Goal: Information Seeking & Learning: Learn about a topic

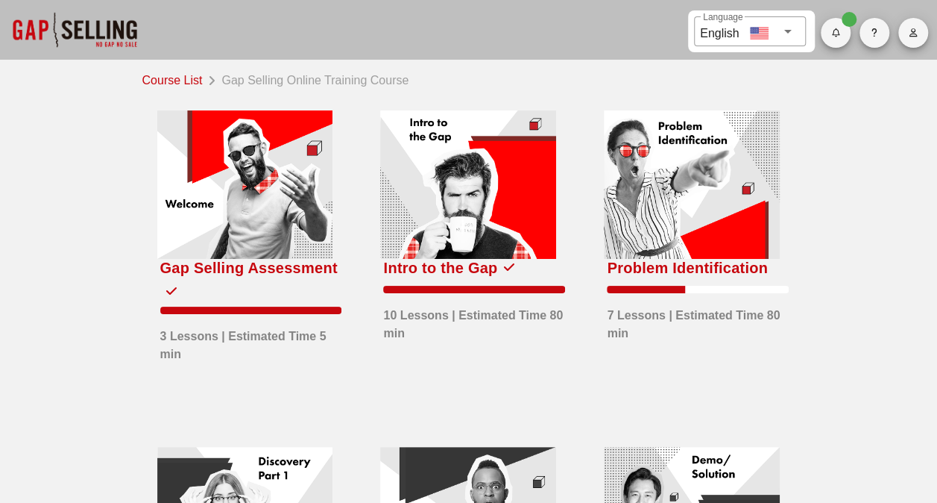
click at [649, 212] on div at bounding box center [692, 184] width 176 height 148
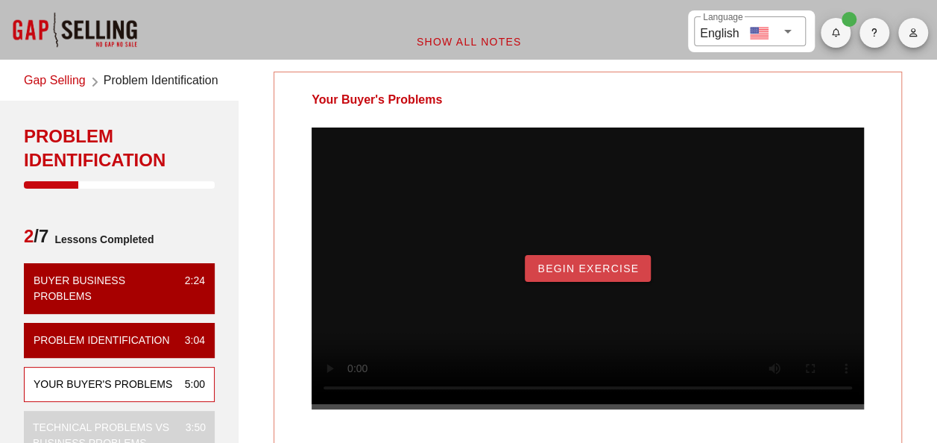
click at [576, 282] on button "Begin Exercise" at bounding box center [588, 268] width 126 height 27
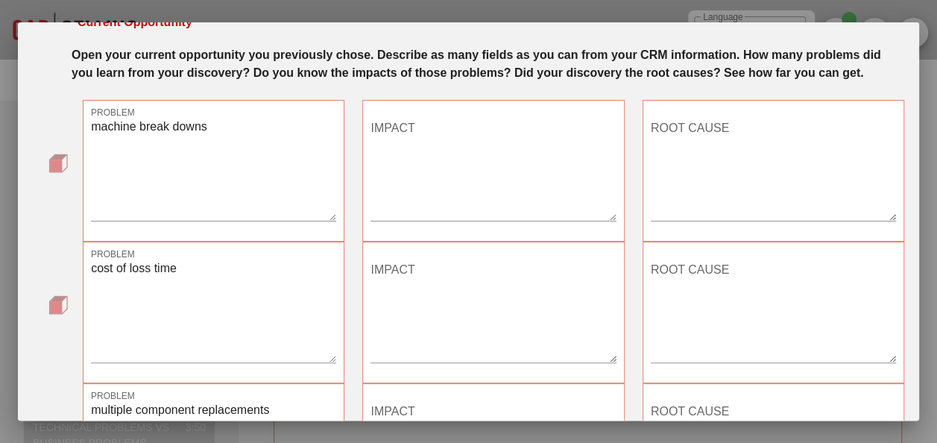
scroll to position [75, 0]
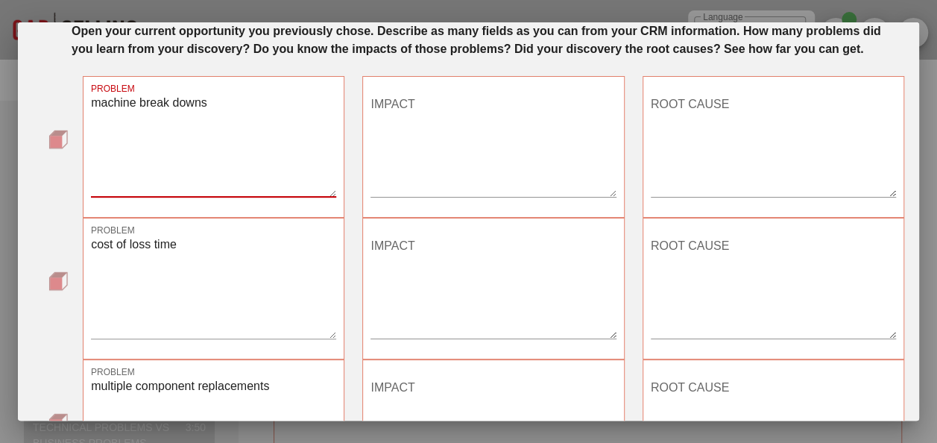
drag, startPoint x: 226, startPoint y: 103, endPoint x: 61, endPoint y: 109, distance: 164.9
click at [61, 109] on div "PROBLEM machine break downs IMPACT ROOT CAUSE" at bounding box center [469, 147] width 872 height 142
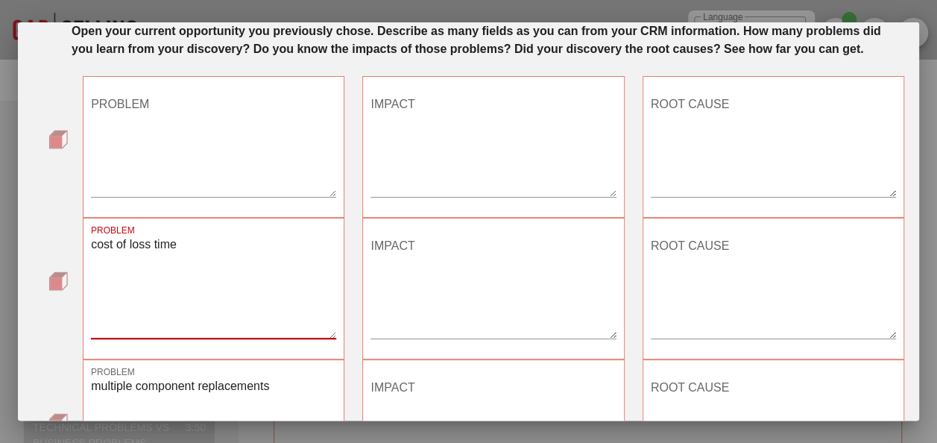
drag, startPoint x: 234, startPoint y: 249, endPoint x: 0, endPoint y: 249, distance: 234.1
click at [0, 249] on html "​ Language English Show All Notes Gap Selling Problem Identification Problem Id…" at bounding box center [468, 358] width 937 height 717
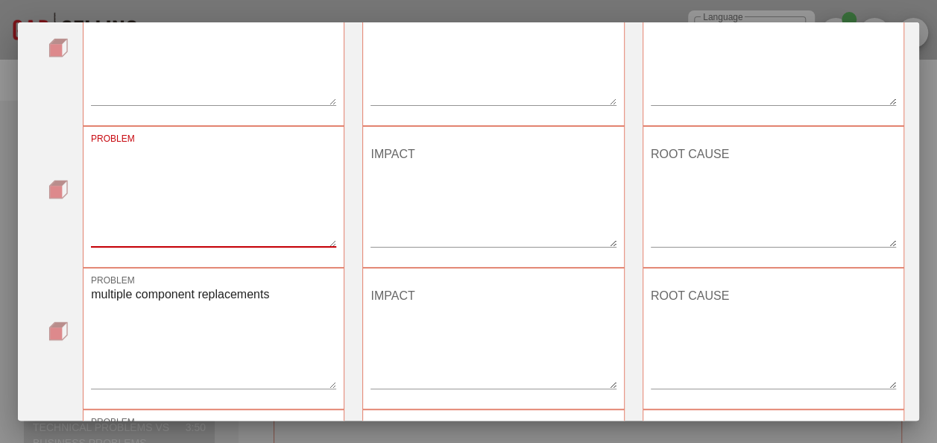
scroll to position [224, 0]
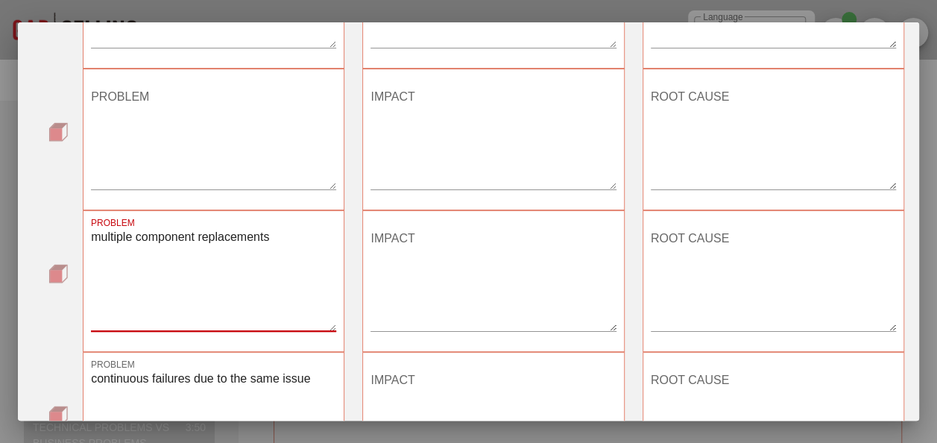
drag, startPoint x: 274, startPoint y: 237, endPoint x: -3, endPoint y: 216, distance: 278.2
click at [0, 216] on html "​ Language English Show All Notes Gap Selling Problem Identification Problem Id…" at bounding box center [468, 358] width 937 height 717
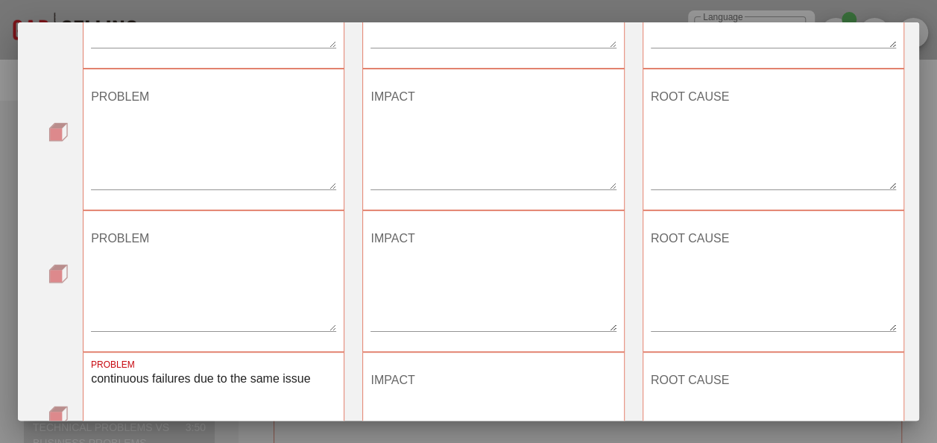
drag, startPoint x: 325, startPoint y: 376, endPoint x: -3, endPoint y: 367, distance: 328.2
click at [0, 367] on html "​ Language English Show All Notes Gap Selling Problem Identification Problem Id…" at bounding box center [468, 358] width 937 height 717
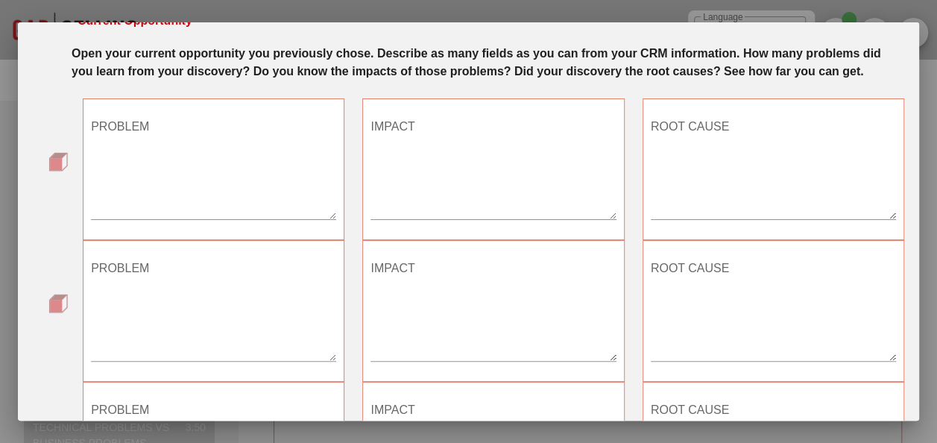
scroll to position [0, 0]
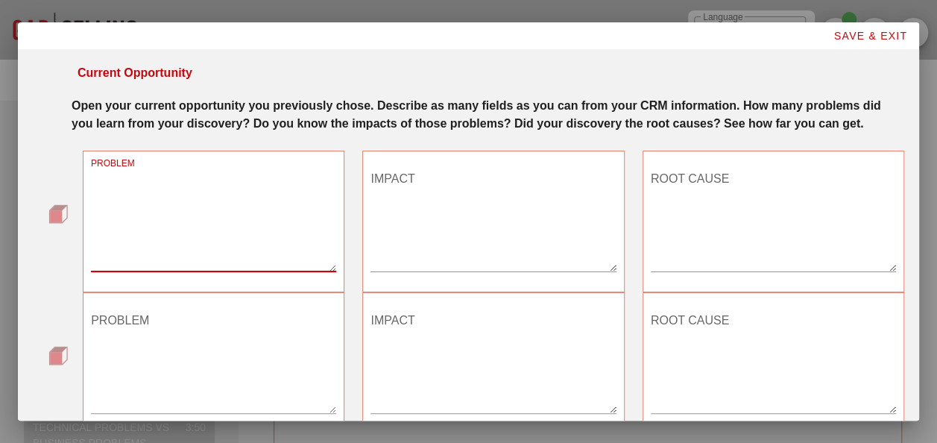
click at [148, 217] on textarea "PROBLEM" at bounding box center [213, 219] width 245 height 104
type textarea "H"
type textarea "h"
click at [183, 318] on textarea "PROBLEM" at bounding box center [213, 361] width 245 height 104
drag, startPoint x: 174, startPoint y: 180, endPoint x: 66, endPoint y: 166, distance: 109.0
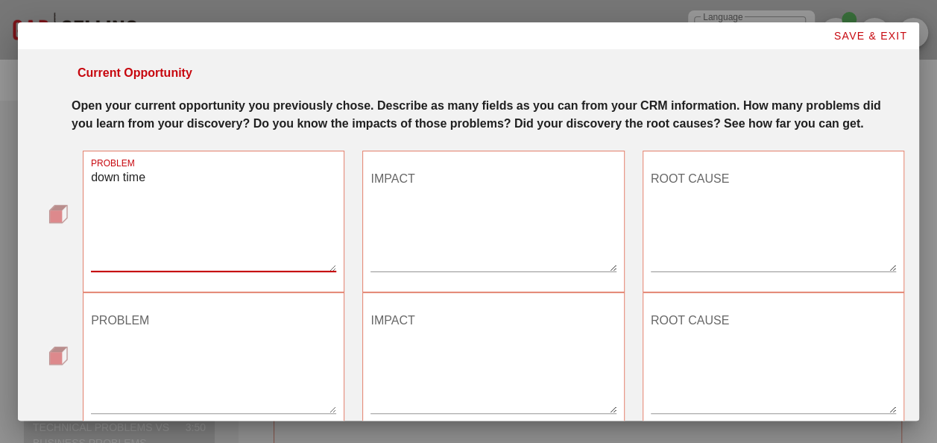
click at [66, 169] on div "PROBLEM down time IMPACT ROOT CAUSE" at bounding box center [469, 222] width 872 height 142
type textarea "M"
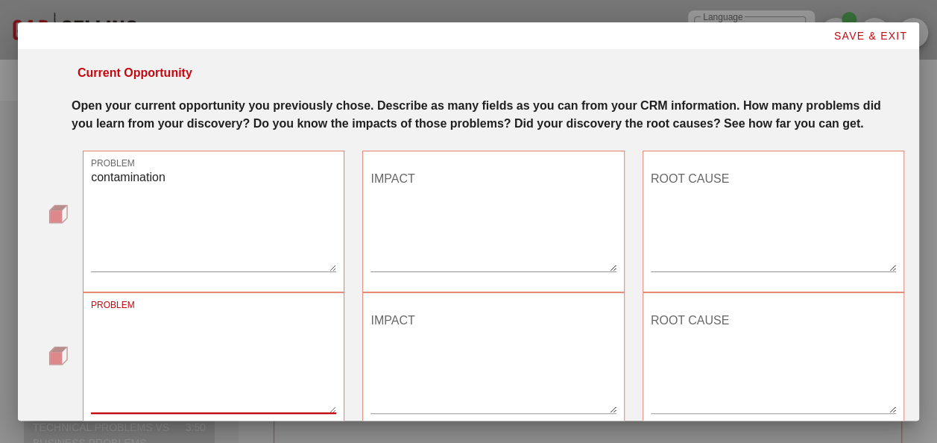
click at [148, 326] on textarea "PROBLEM" at bounding box center [213, 361] width 245 height 104
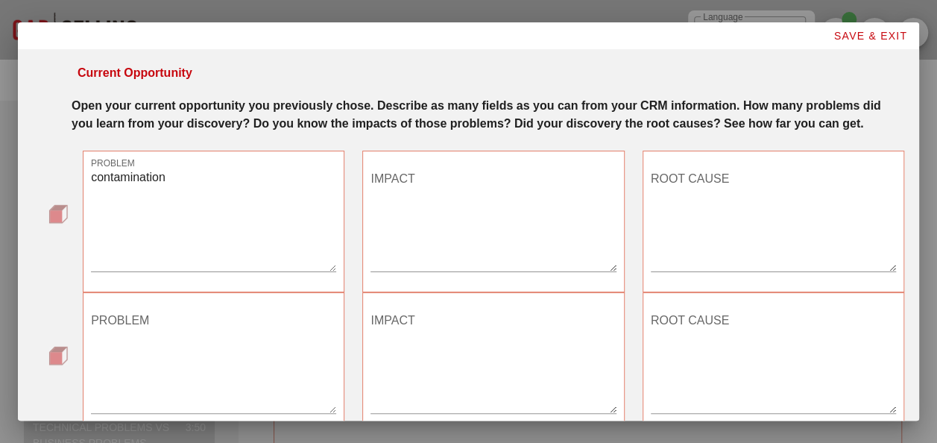
click at [188, 179] on textarea "contamination" at bounding box center [213, 219] width 245 height 104
type textarea "contamination from various components"
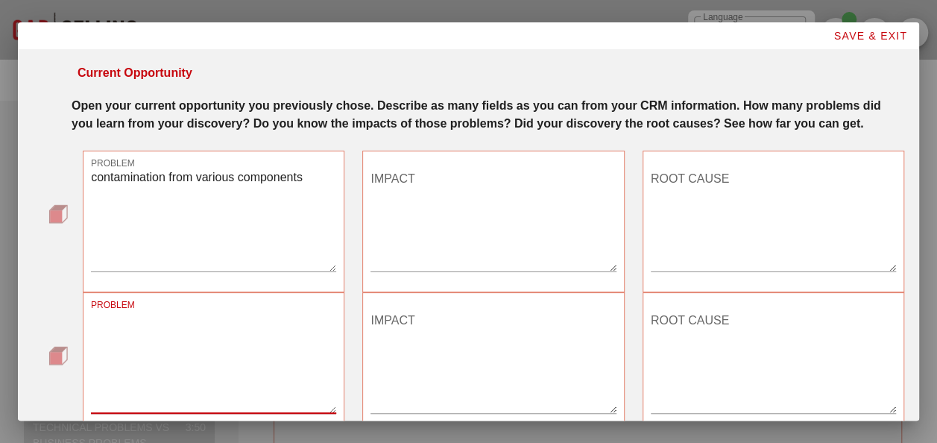
click at [201, 325] on textarea "PROBLEM" at bounding box center [213, 361] width 245 height 104
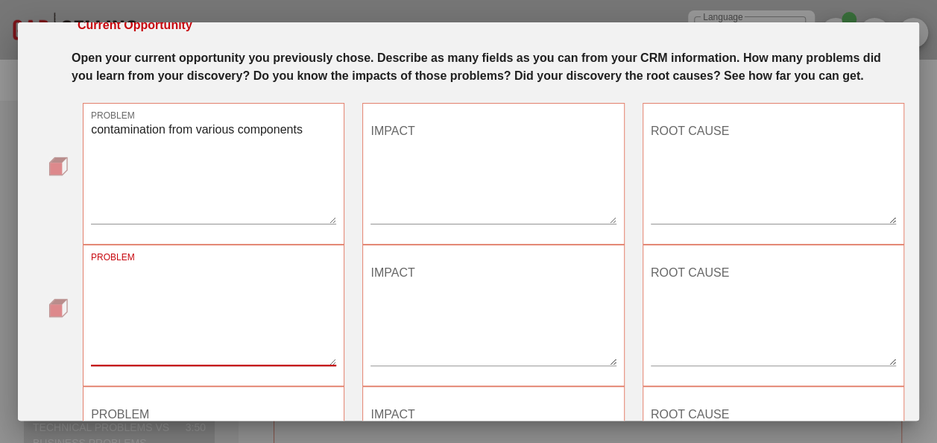
scroll to position [75, 0]
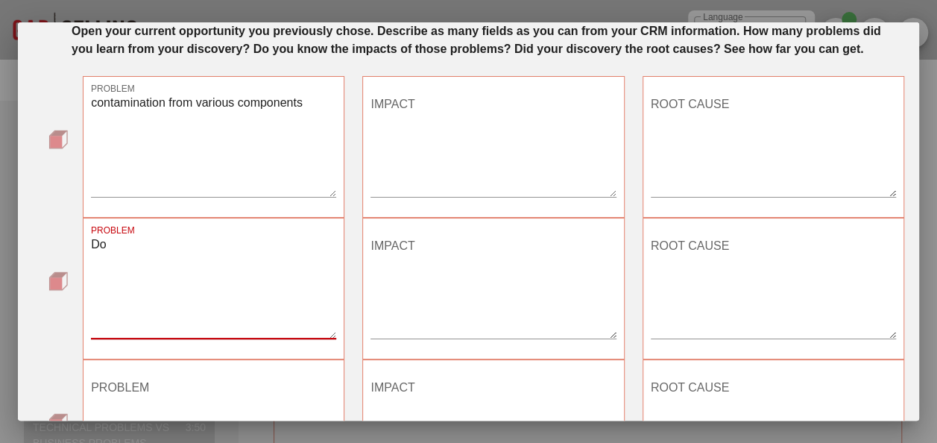
type textarea "D"
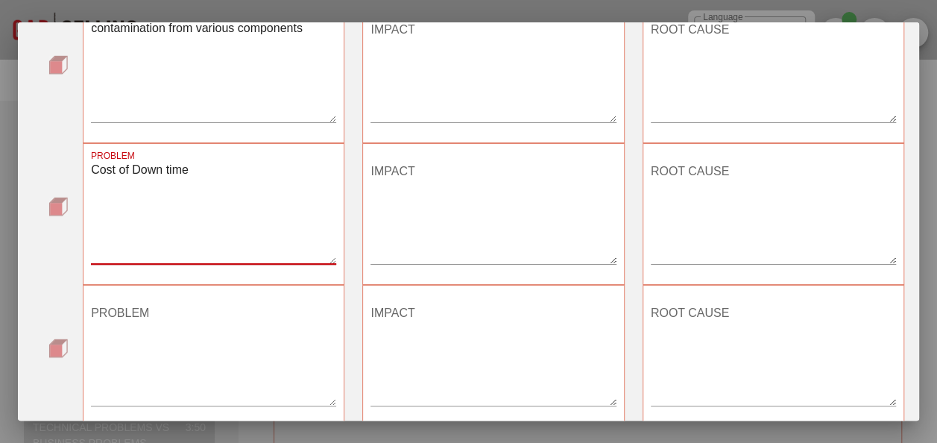
type textarea "Cost of Down time"
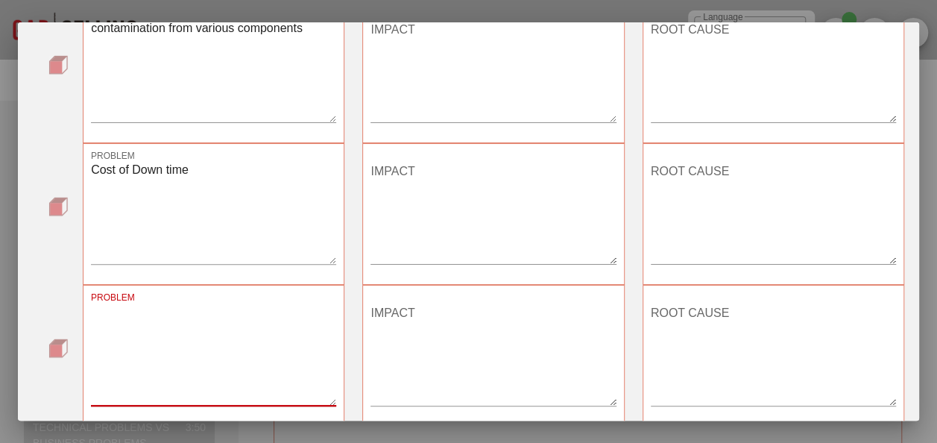
click at [127, 337] on textarea "PROBLEM" at bounding box center [213, 353] width 245 height 104
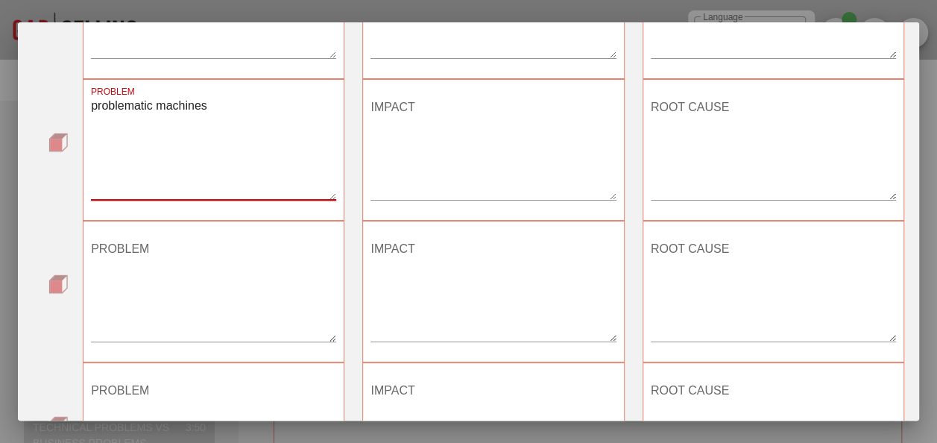
scroll to position [373, 0]
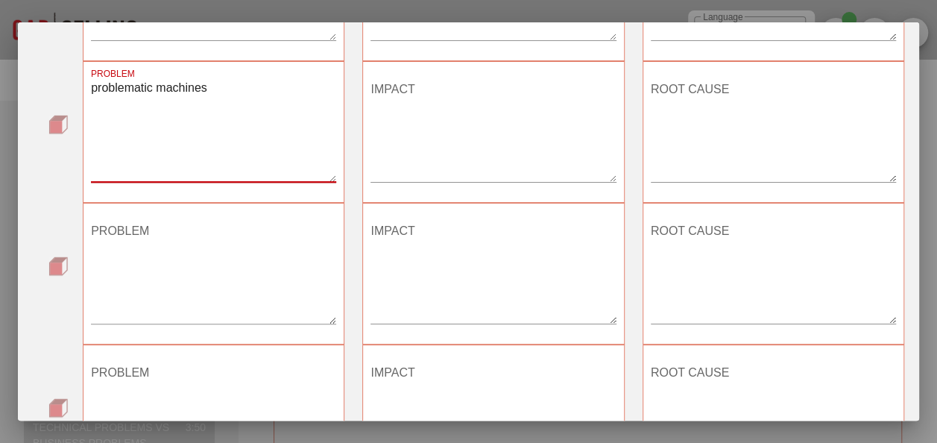
type textarea "problematic machines"
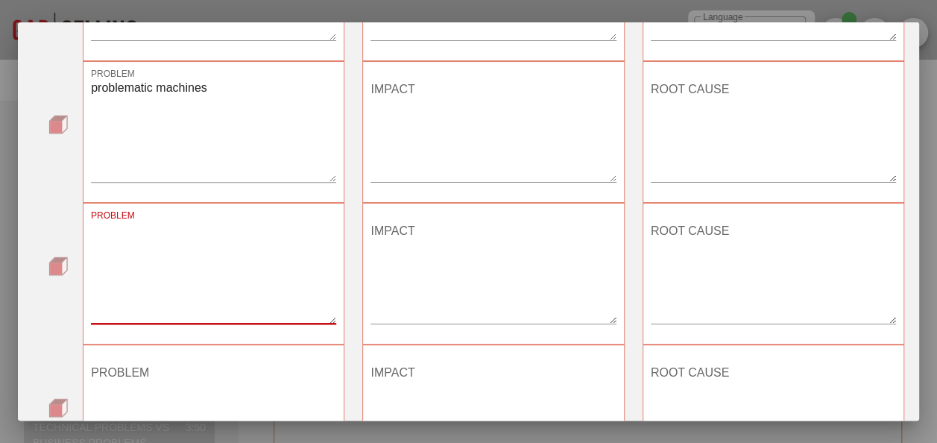
click at [138, 294] on textarea "PROBLEM" at bounding box center [213, 271] width 245 height 104
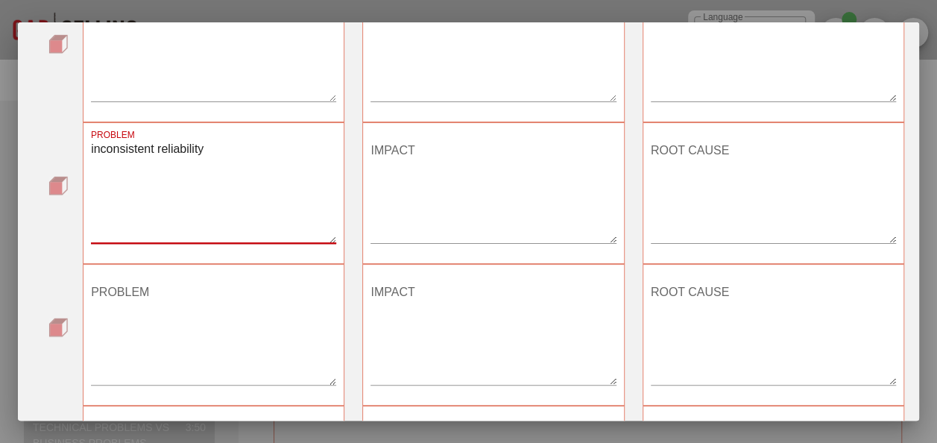
scroll to position [522, 0]
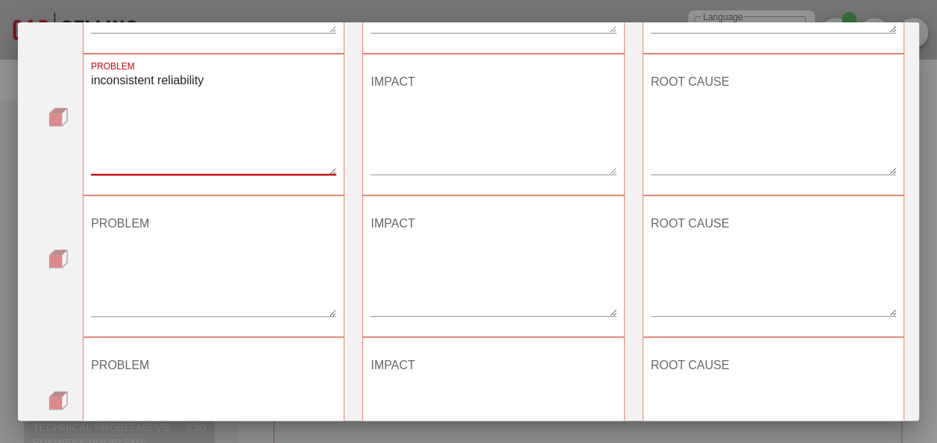
type textarea "inconsistent reliability"
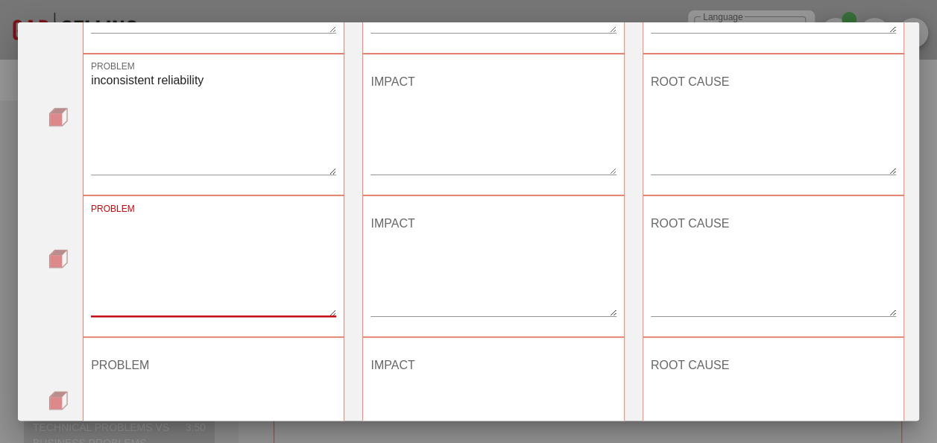
click at [137, 241] on textarea "PROBLEM" at bounding box center [213, 264] width 245 height 104
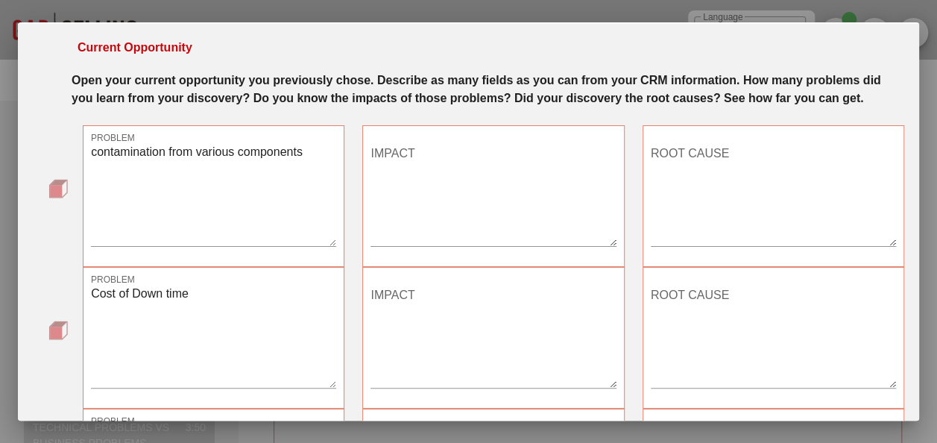
scroll to position [0, 0]
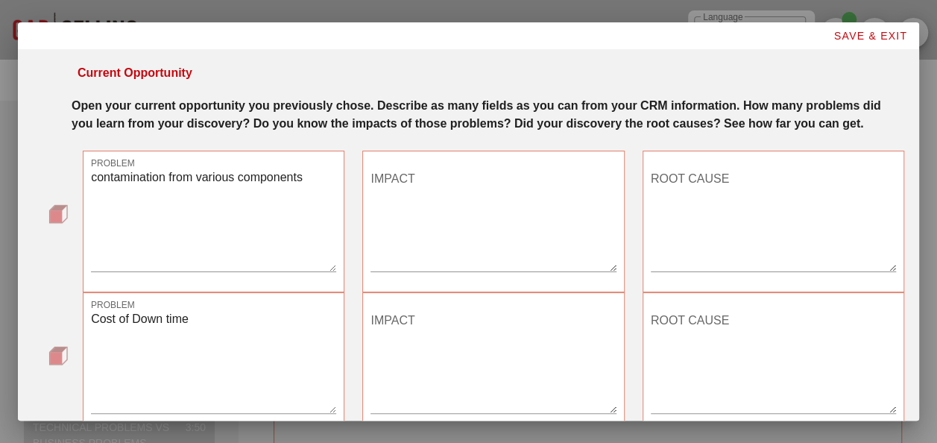
click at [419, 221] on textarea "IMPACT" at bounding box center [493, 219] width 245 height 104
type textarea "e"
type textarea "u"
type textarea "equipment failures"
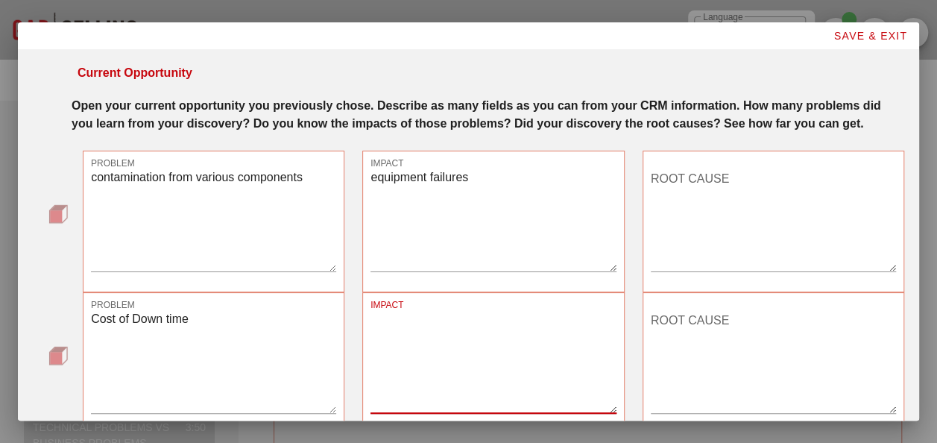
click at [406, 336] on textarea "IMPACT" at bounding box center [493, 361] width 245 height 104
type textarea "p"
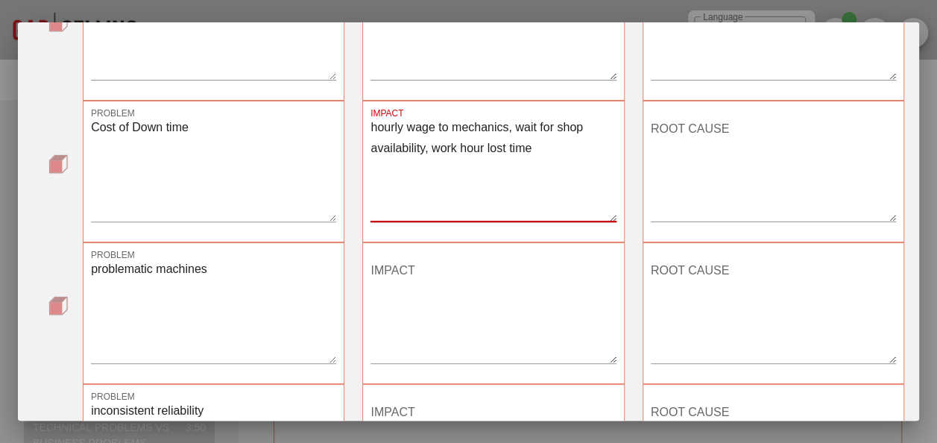
scroll to position [224, 0]
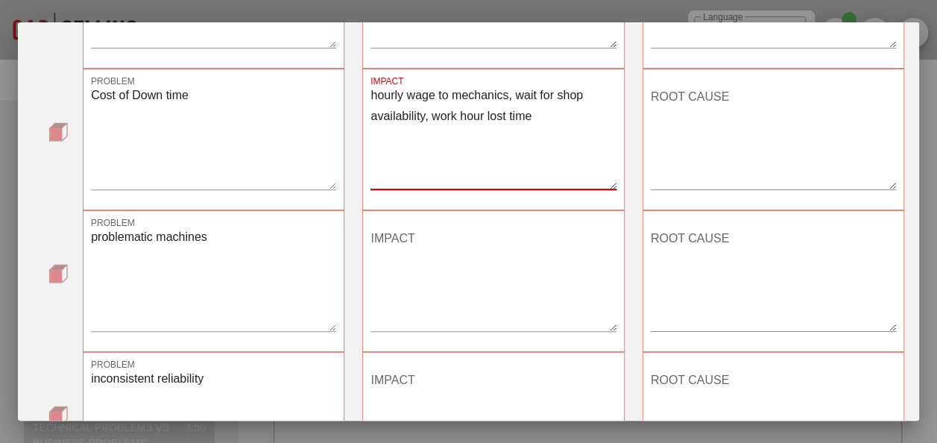
type textarea "hourly wage to mechanics, wait for shop availability, work hour lost time"
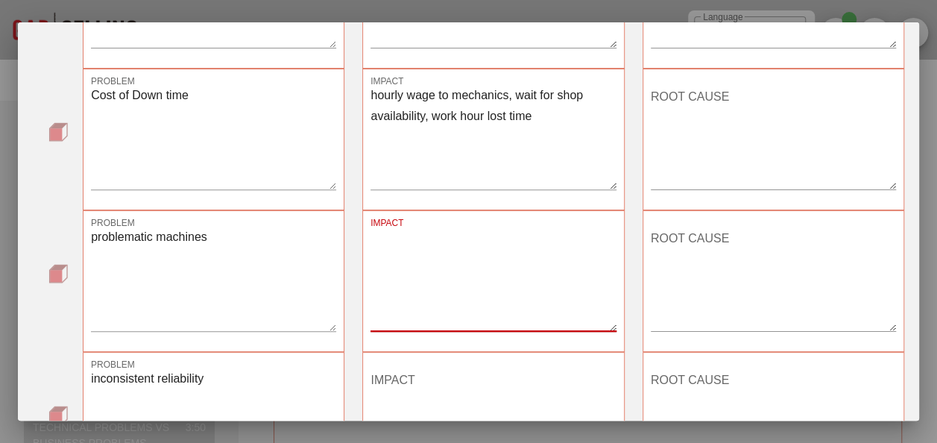
click at [464, 257] on textarea "IMPACT" at bounding box center [493, 279] width 245 height 104
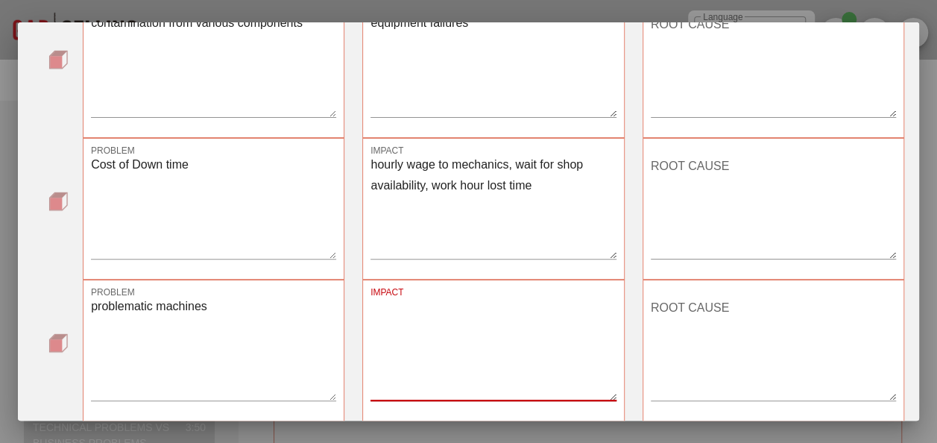
scroll to position [75, 0]
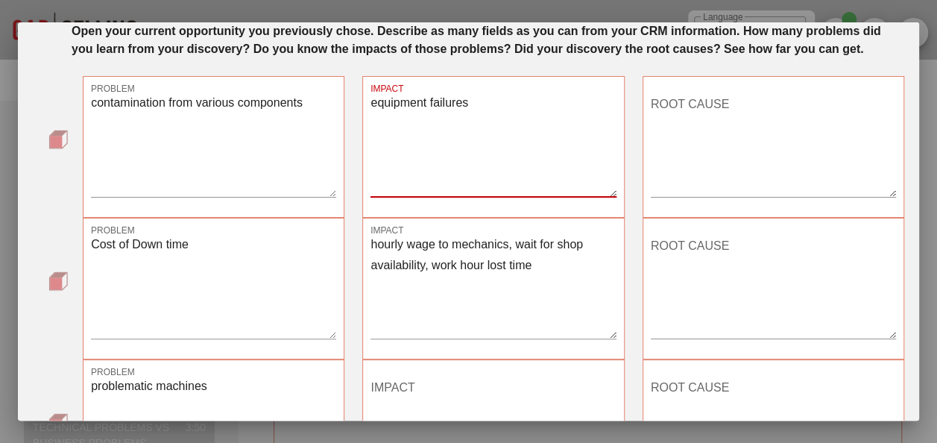
click at [371, 97] on textarea "equipment failures" at bounding box center [493, 144] width 245 height 104
click at [372, 105] on textarea "continious equipment failures" at bounding box center [493, 144] width 245 height 104
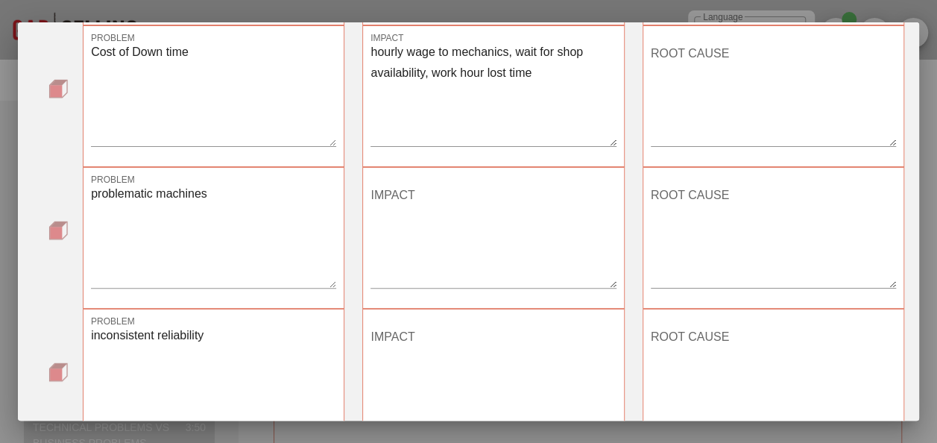
scroll to position [298, 0]
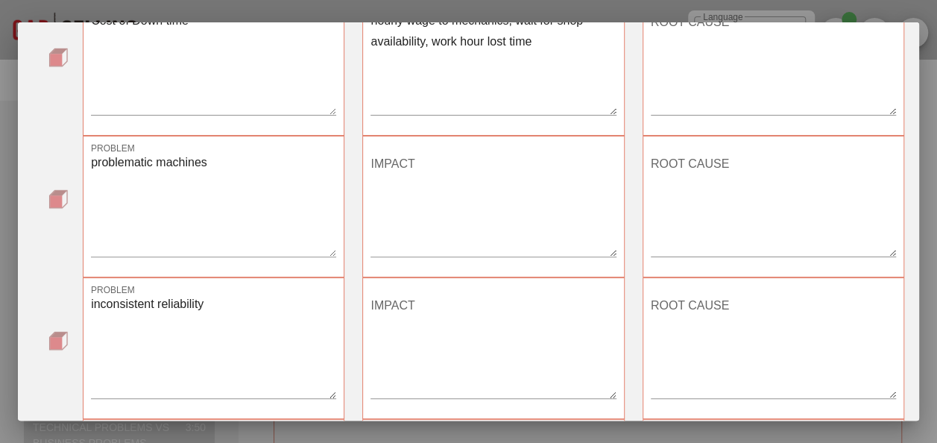
type textarea "continuous equipment failures"
click at [395, 169] on textarea "IMPACT" at bounding box center [493, 204] width 245 height 104
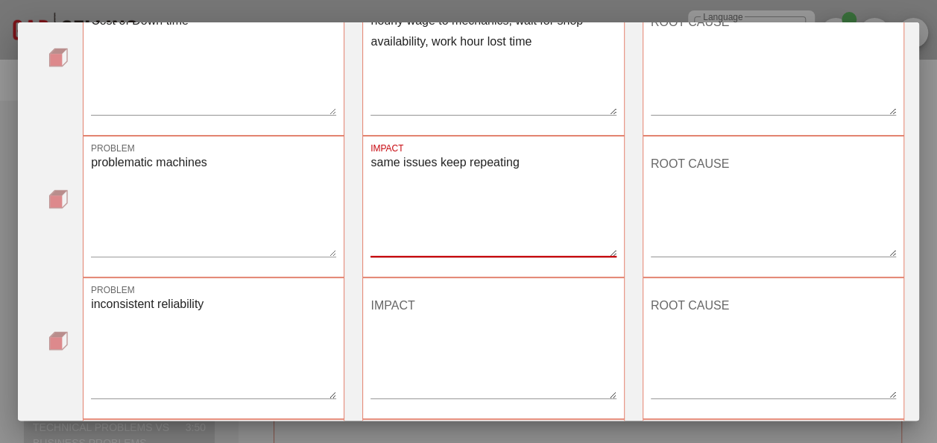
type textarea "same issues keep repeating"
click at [385, 318] on textarea "IMPACT" at bounding box center [493, 346] width 245 height 104
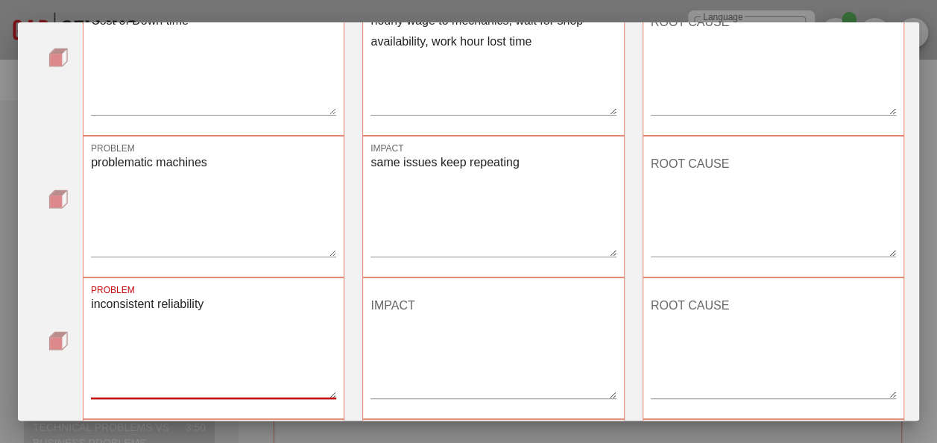
drag, startPoint x: 212, startPoint y: 302, endPoint x: 91, endPoint y: 310, distance: 121.1
click at [91, 310] on textarea "inconsistent reliability" at bounding box center [213, 346] width 245 height 104
type textarea "machine reliability"
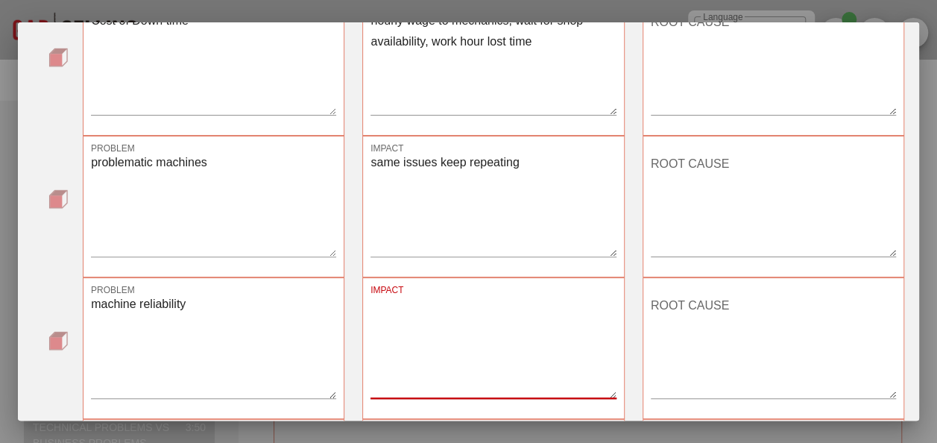
click at [376, 315] on textarea "IMPACT" at bounding box center [493, 346] width 245 height 104
click at [371, 304] on textarea "failures and breakdowns" at bounding box center [493, 346] width 245 height 104
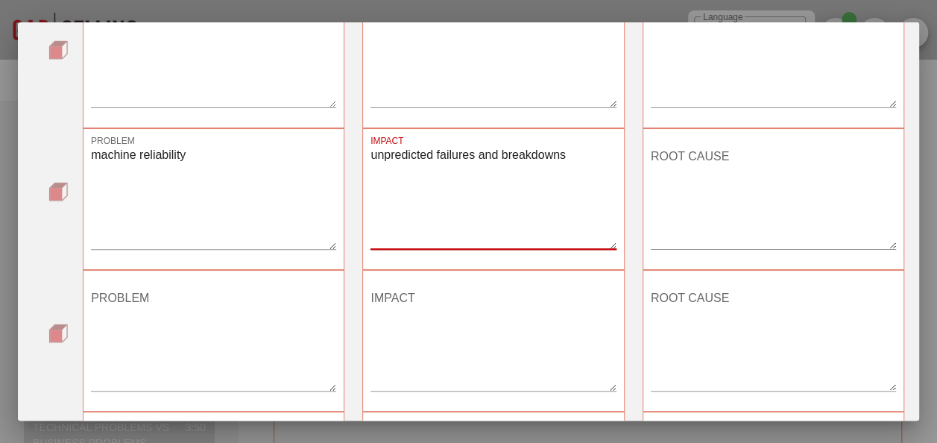
scroll to position [373, 0]
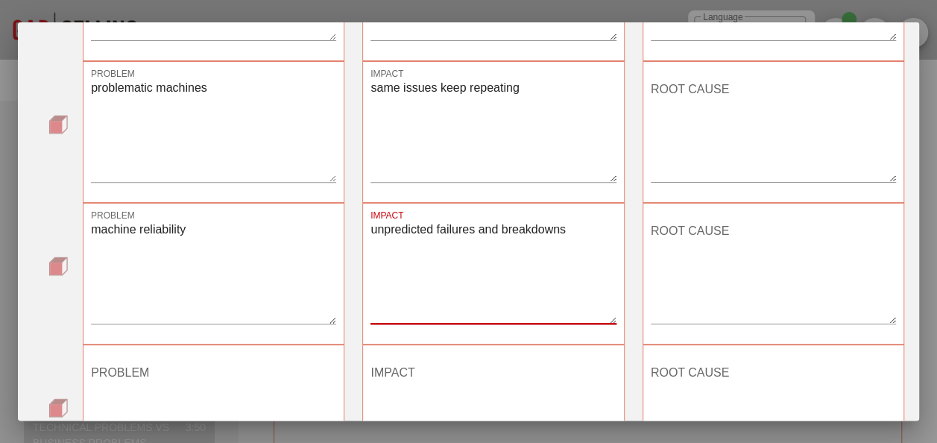
click at [430, 226] on textarea "unpredicted failures and breakdowns" at bounding box center [493, 271] width 245 height 104
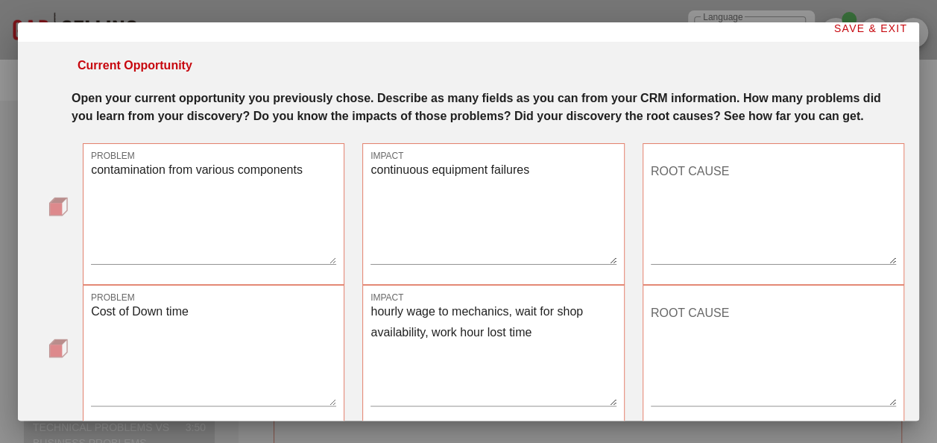
scroll to position [0, 0]
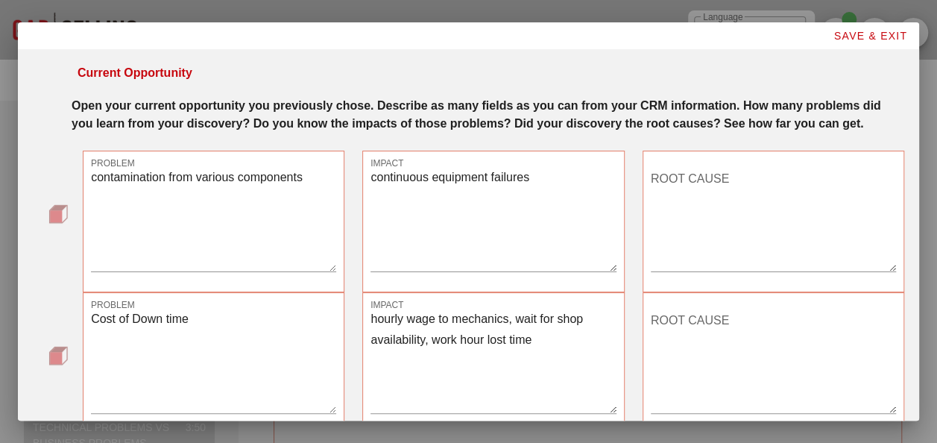
type textarea "unpredicted failures and breakdowns"
drag, startPoint x: 196, startPoint y: 174, endPoint x: 79, endPoint y: 168, distance: 117.3
click at [79, 168] on div "PROBLEM contamination from various components" at bounding box center [214, 222] width 280 height 160
drag, startPoint x: 201, startPoint y: 178, endPoint x: 73, endPoint y: 183, distance: 127.6
click at [73, 183] on div "PROBLEM various components IMPACT continuous equipment failures ROOT CAUSE" at bounding box center [469, 222] width 872 height 142
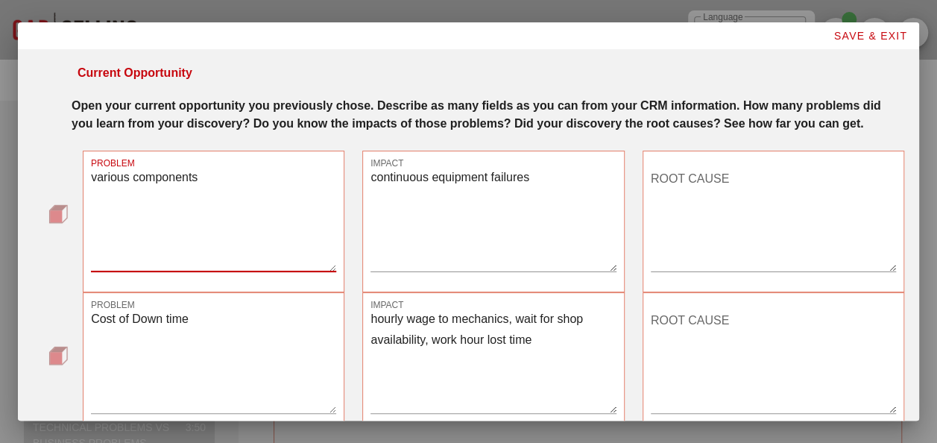
click at [246, 177] on textarea "various components" at bounding box center [213, 219] width 245 height 104
type textarea "various components replacements"
click at [649, 184] on textarea "ROOT CAUSE" at bounding box center [773, 219] width 245 height 104
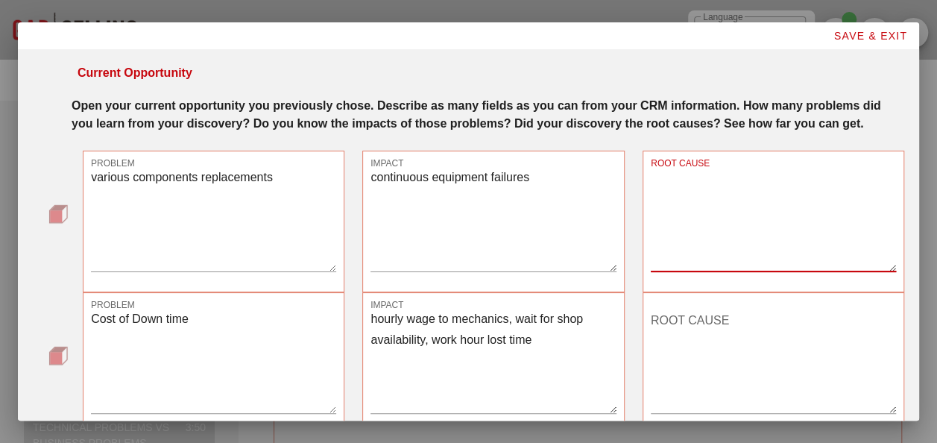
click at [649, 185] on div "ROOT CAUSE" at bounding box center [773, 219] width 245 height 104
type textarea "l"
click at [480, 338] on textarea "hourly wage to mechanics, wait for shop availability, work hour lost time" at bounding box center [493, 361] width 245 height 104
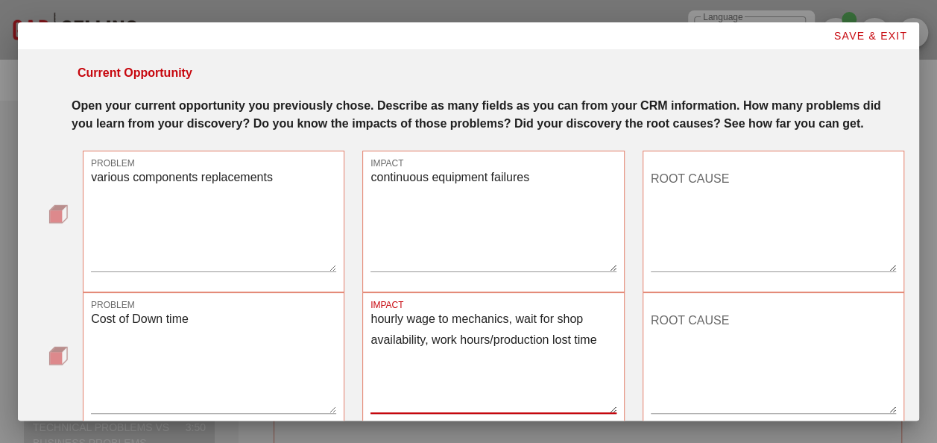
type textarea "hourly wage to mechanics, wait for shop availability, work hours/production los…"
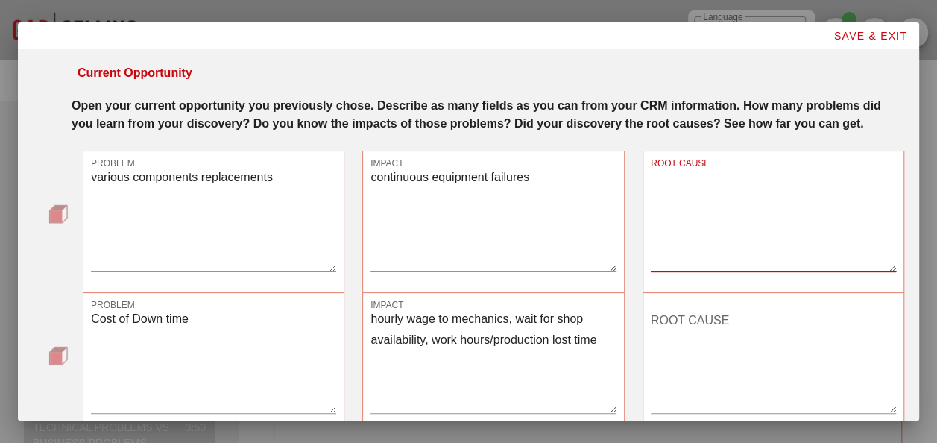
click at [649, 185] on textarea "ROOT CAUSE" at bounding box center [773, 219] width 245 height 104
click at [649, 180] on textarea "wear of components" at bounding box center [773, 219] width 245 height 104
click at [649, 180] on textarea "wear of moving components" at bounding box center [773, 219] width 245 height 104
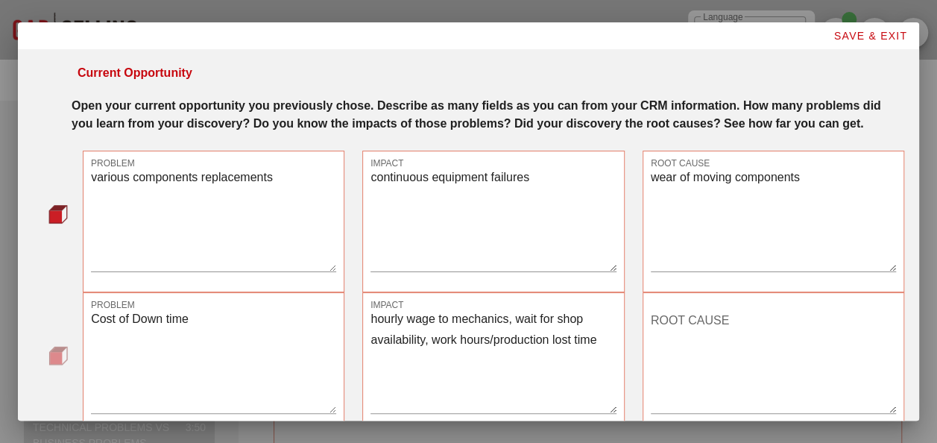
click at [649, 176] on textarea "wear of moving components" at bounding box center [773, 219] width 245 height 104
drag, startPoint x: 685, startPoint y: 179, endPoint x: 640, endPoint y: 175, distance: 44.9
click at [643, 175] on div "ROOT CAUSE wear of moving components" at bounding box center [774, 222] width 262 height 142
click at [649, 179] on textarea "moving components" at bounding box center [773, 219] width 245 height 104
type textarea "moving components generate iron particles"
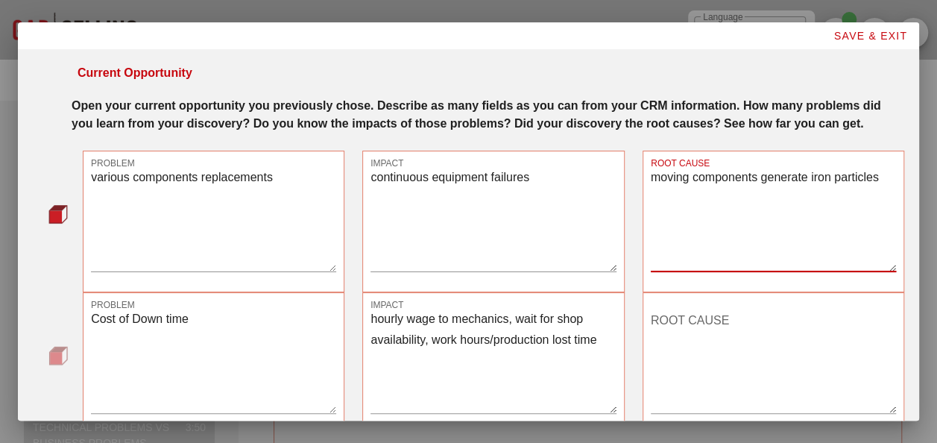
click at [649, 319] on textarea "ROOT CAUSE" at bounding box center [773, 361] width 245 height 104
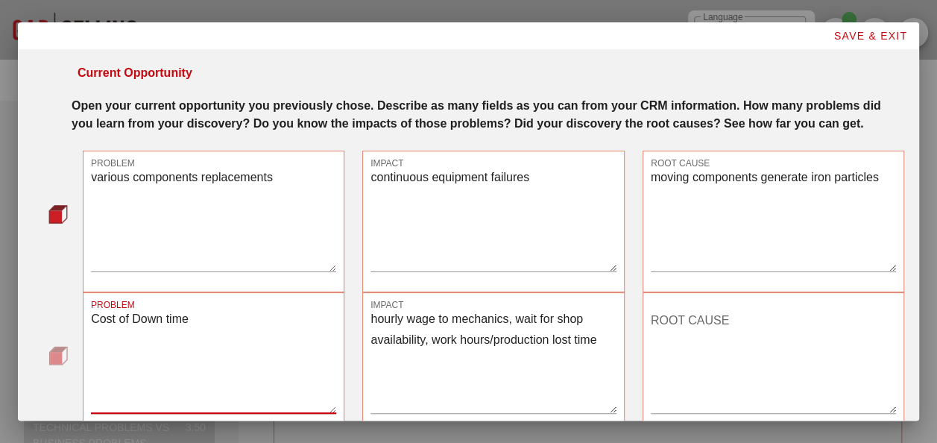
drag, startPoint x: 130, startPoint y: 318, endPoint x: 70, endPoint y: 321, distance: 59.7
click at [70, 321] on div "PROBLEM Cost of Down time IMPACT hourly wage to mechanics, wait for shop availa…" at bounding box center [469, 363] width 872 height 142
type textarea "EquipmentDown time"
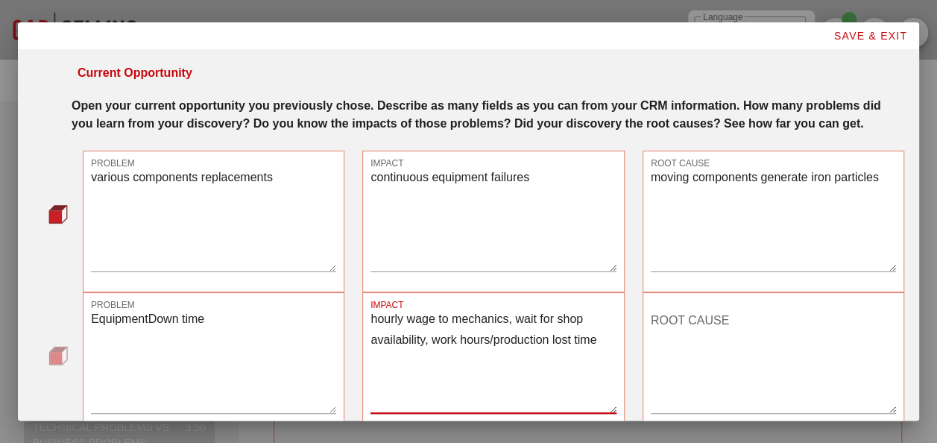
click at [371, 319] on textarea "hourly wage to mechanics, wait for shop availability, work hours/production los…" at bounding box center [493, 361] width 245 height 104
type textarea "Cost of downtime: hourly wage to mechanics, wait for shop availability, work ho…"
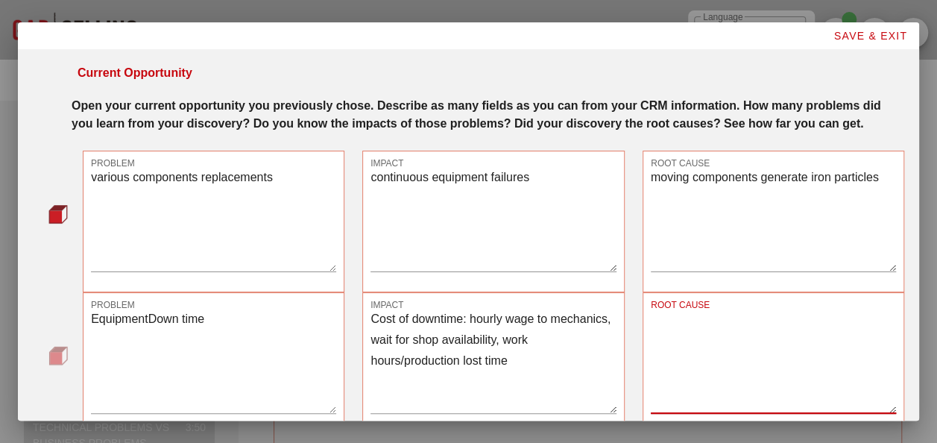
click at [649, 323] on textarea "ROOT CAUSE" at bounding box center [773, 361] width 245 height 104
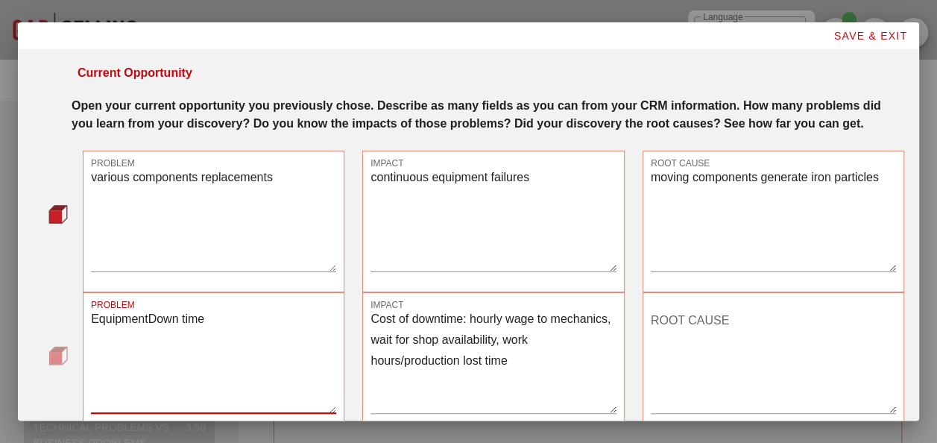
click at [147, 316] on textarea "EquipmentDown time" at bounding box center [213, 361] width 245 height 104
type textarea "Equipment Down time"
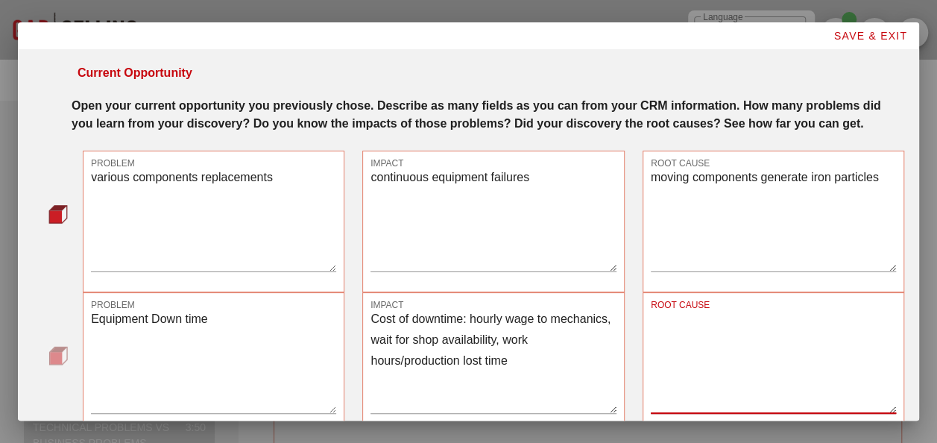
click at [649, 330] on textarea "ROOT CAUSE" at bounding box center [773, 361] width 245 height 104
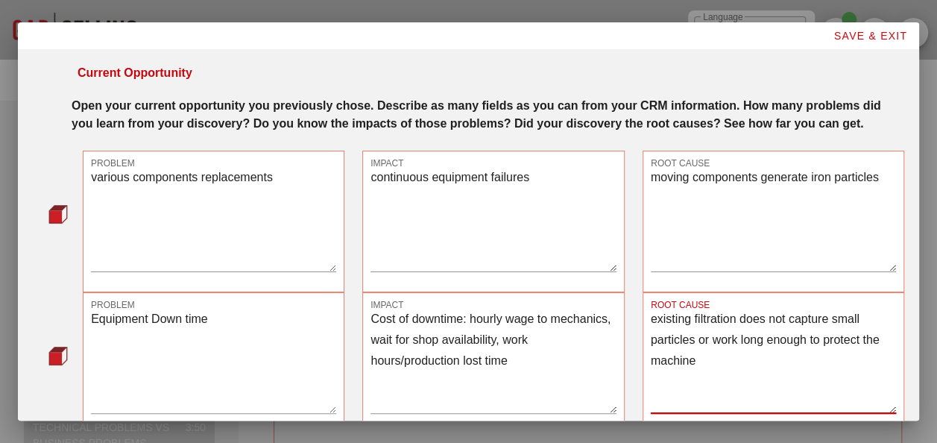
drag, startPoint x: 757, startPoint y: 339, endPoint x: 729, endPoint y: 334, distance: 28.0
click at [649, 334] on textarea "existing filtration does not capture small particles or work long enough to pro…" at bounding box center [773, 361] width 245 height 104
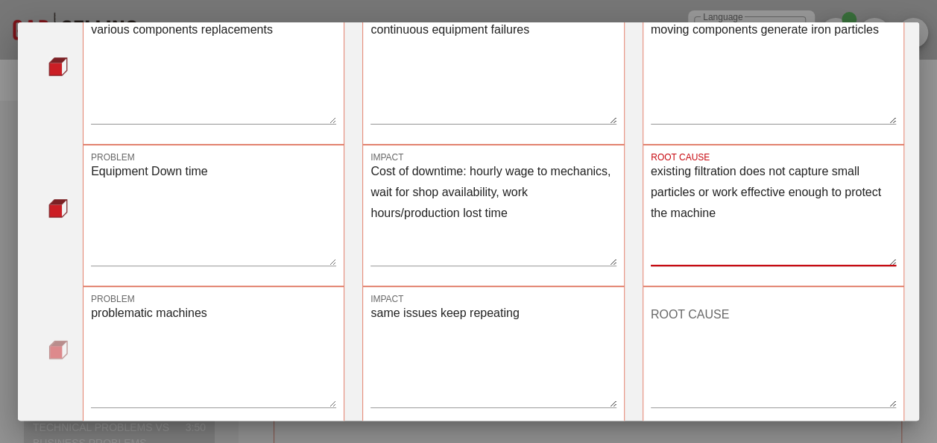
scroll to position [149, 0]
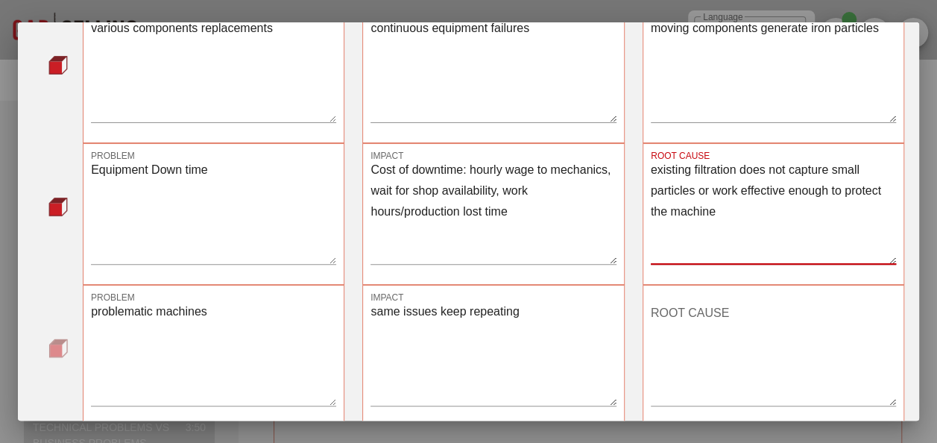
type textarea "existing filtration does not capture small particles or work effective enough t…"
click at [649, 313] on textarea "ROOT CAUSE" at bounding box center [773, 353] width 245 height 104
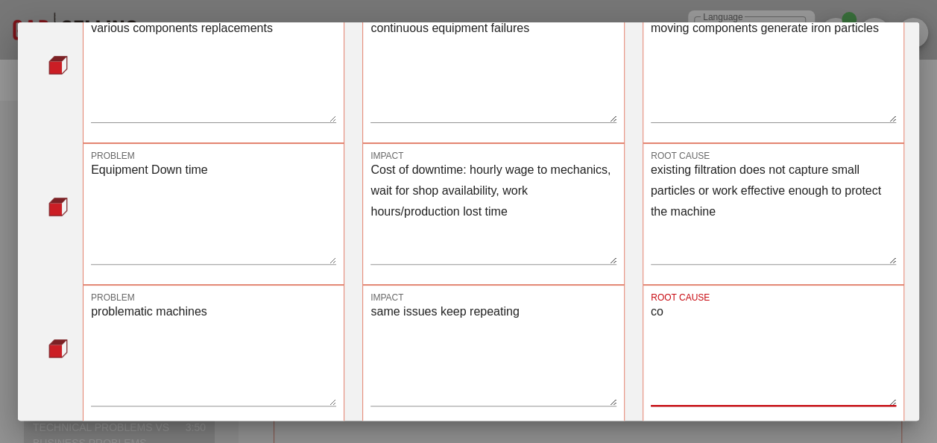
type textarea "c"
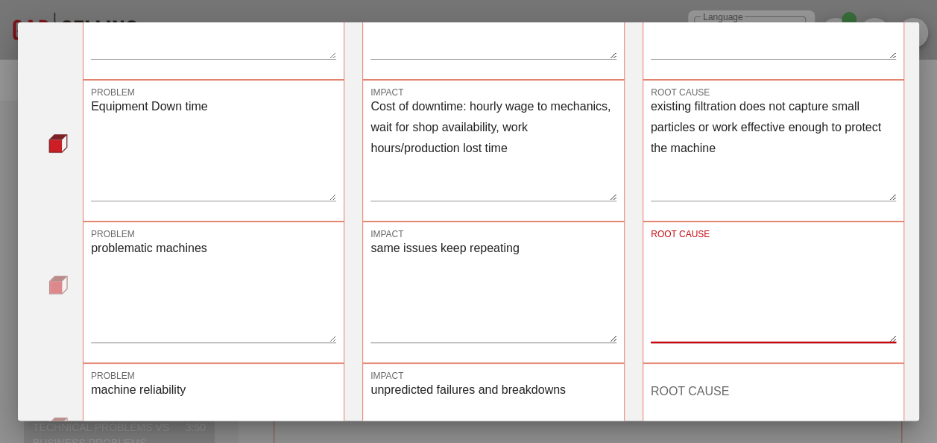
scroll to position [224, 0]
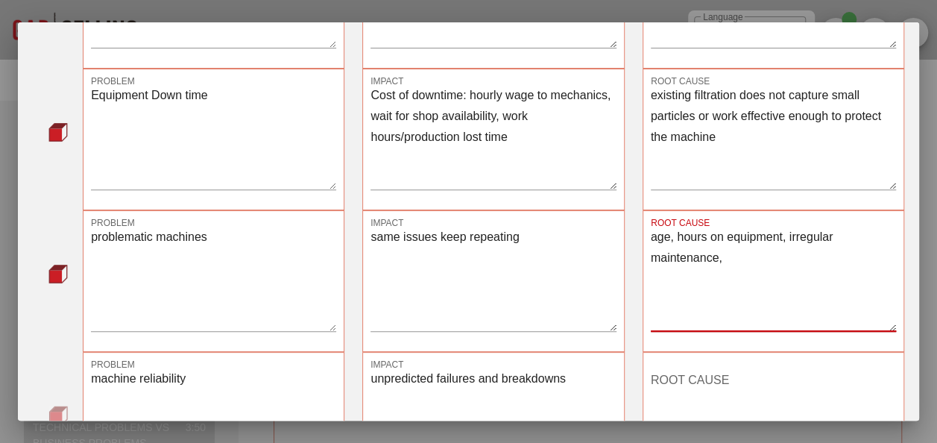
click at [649, 238] on textarea "age, hours on equipment, irregular maintenance," at bounding box center [773, 279] width 245 height 104
click at [649, 237] on textarea "hours on equipment, irregular maintenance," at bounding box center [773, 279] width 245 height 104
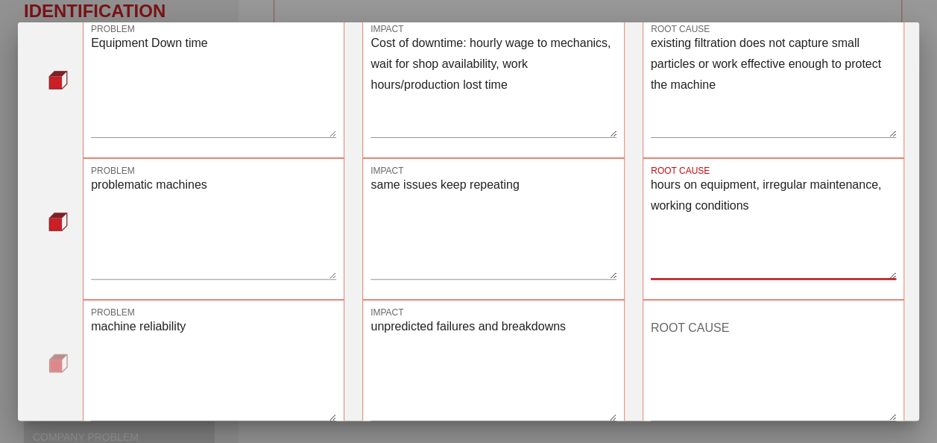
scroll to position [298, 0]
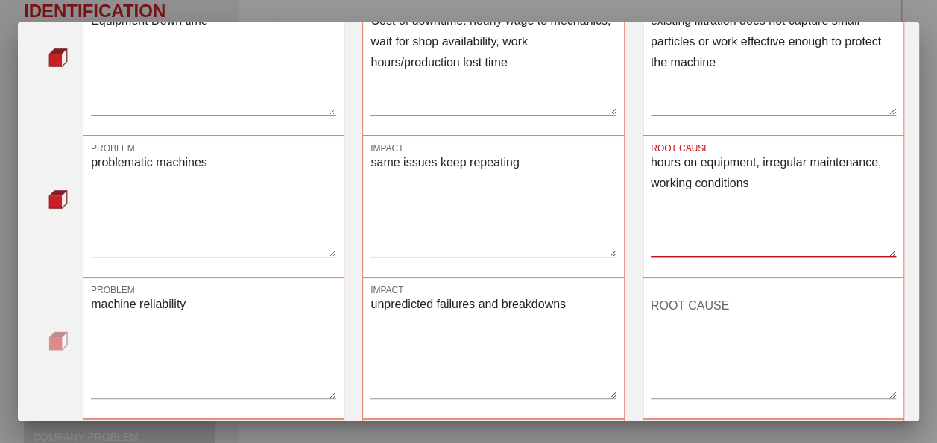
click at [649, 306] on textarea "ROOT CAUSE" at bounding box center [773, 346] width 245 height 104
drag, startPoint x: 755, startPoint y: 162, endPoint x: 876, endPoint y: 169, distance: 121.7
click at [649, 169] on textarea "hours on equipment, irregular maintenance, working conditions" at bounding box center [773, 204] width 245 height 104
click at [649, 160] on textarea "hours on equipment, working conditions" at bounding box center [773, 204] width 245 height 104
type textarea "age, hours on equipment, working conditions"
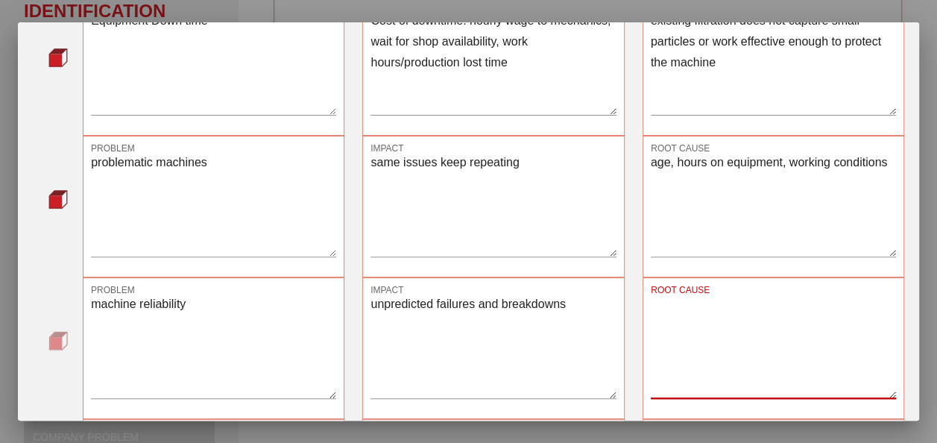
click at [649, 303] on textarea "ROOT CAUSE" at bounding box center [773, 346] width 245 height 104
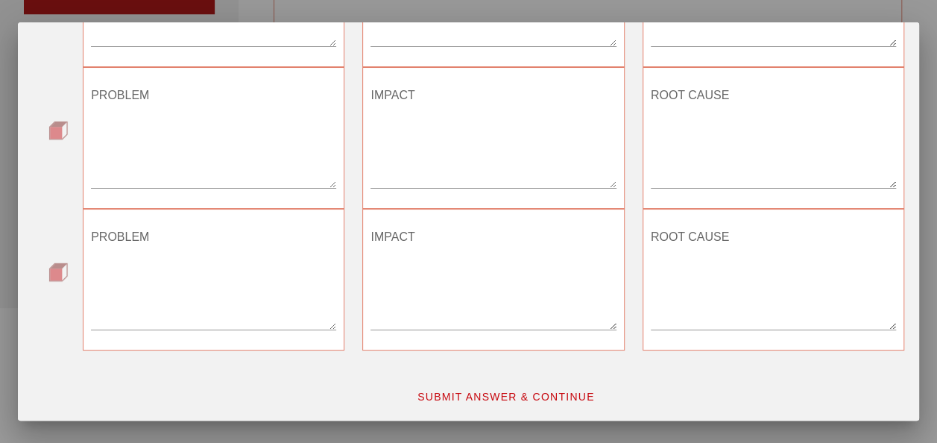
scroll to position [430, 0]
type textarea "lack of preventative maintenance"
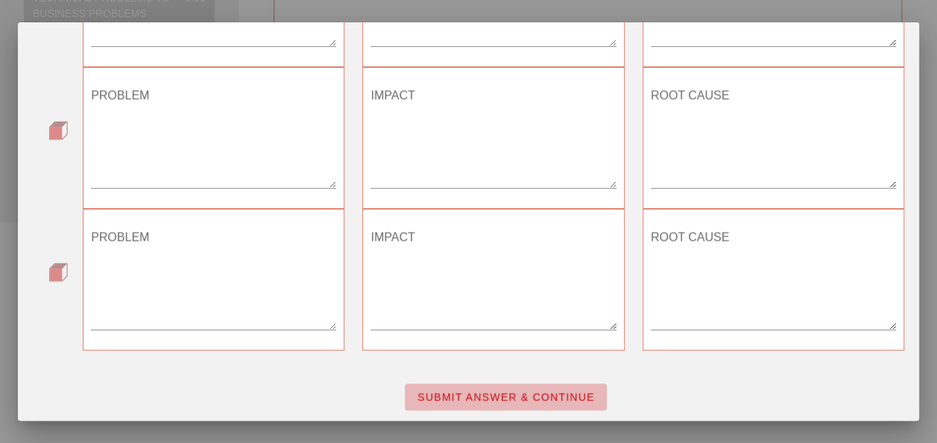
click at [523, 386] on button "SUBMIT ANSWER & CONTINUE" at bounding box center [506, 396] width 202 height 27
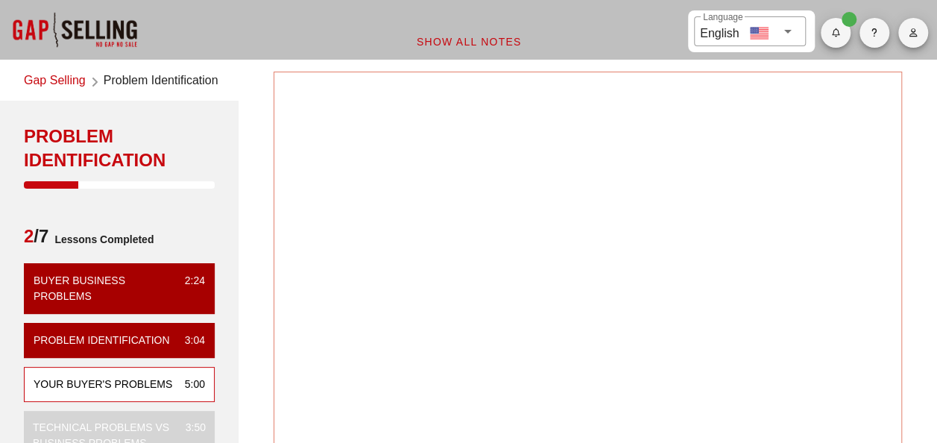
scroll to position [218, 0]
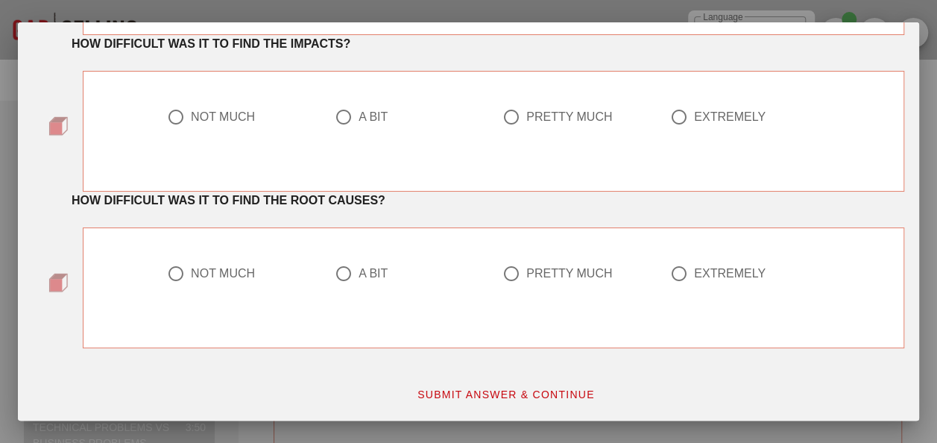
click at [219, 113] on div "NOT MUCH" at bounding box center [223, 117] width 64 height 15
click at [331, 118] on div at bounding box center [343, 116] width 25 height 25
radio input "false"
radio input "true"
click at [166, 270] on div at bounding box center [175, 273] width 25 height 25
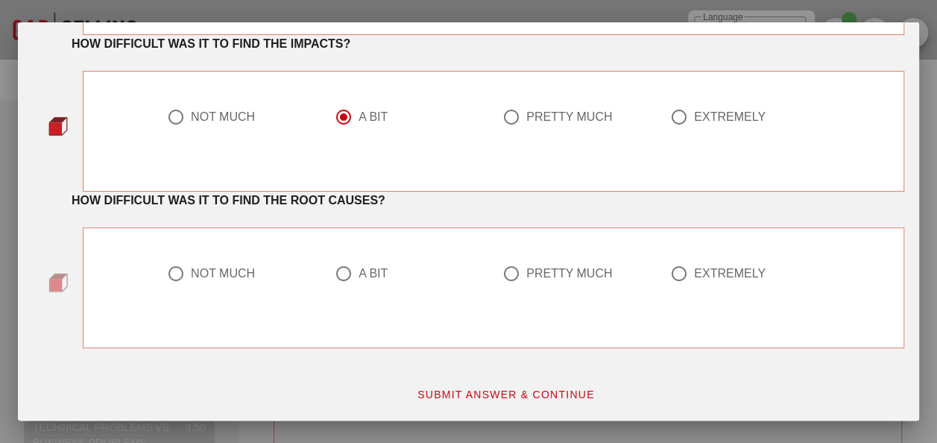
radio input "true"
click at [461, 390] on span "SUBMIT ANSWER & CONTINUE" at bounding box center [506, 395] width 178 height 12
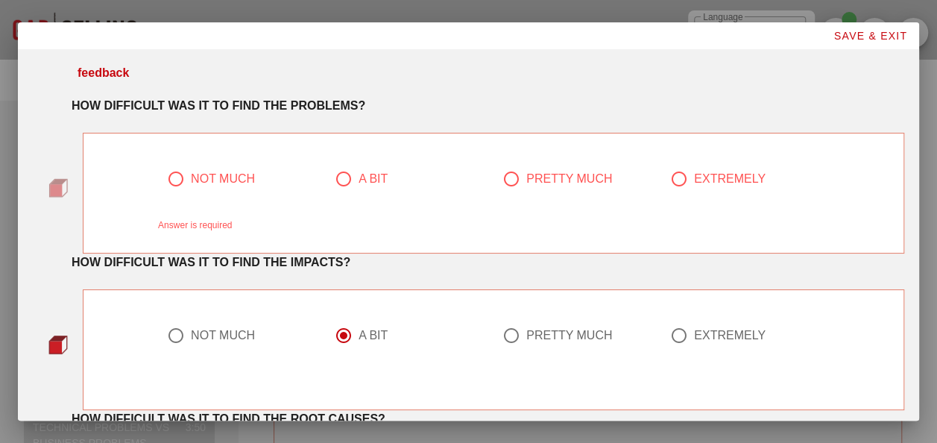
click at [169, 169] on div at bounding box center [175, 178] width 25 height 25
radio input "true"
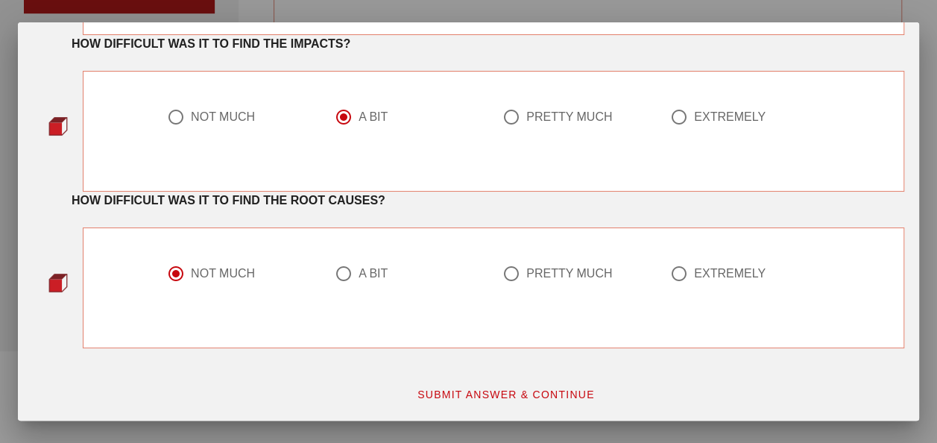
scroll to position [373, 0]
click at [462, 389] on span "SUBMIT ANSWER & CONTINUE" at bounding box center [506, 395] width 178 height 12
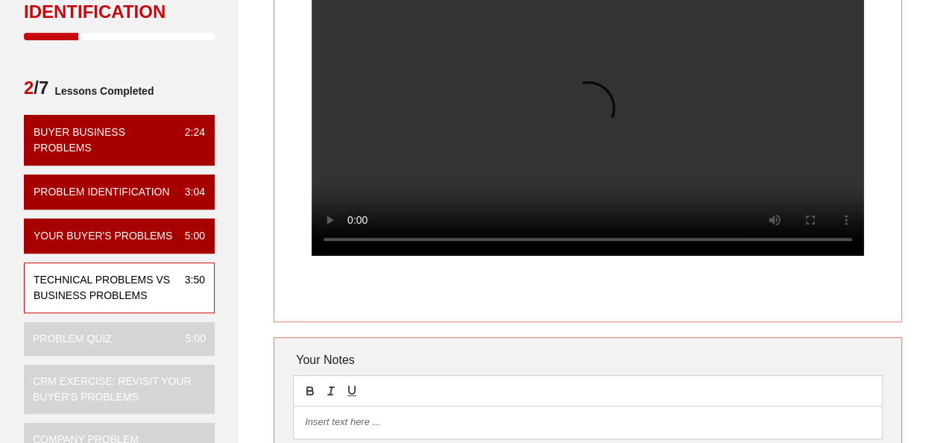
scroll to position [149, 0]
